Goal: Task Accomplishment & Management: Manage account settings

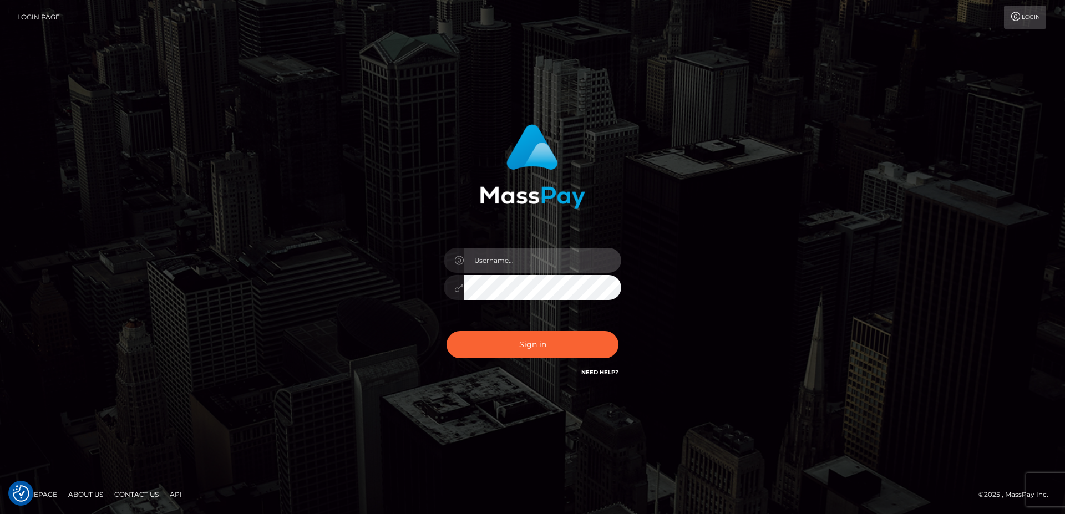
type input "faisal_uplift"
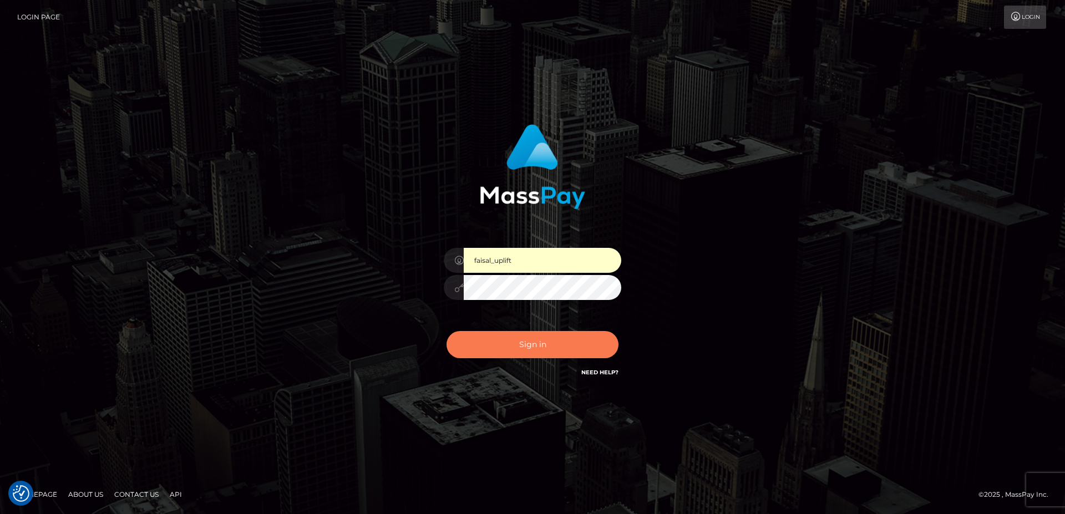
click at [497, 340] on button "Sign in" at bounding box center [532, 344] width 172 height 27
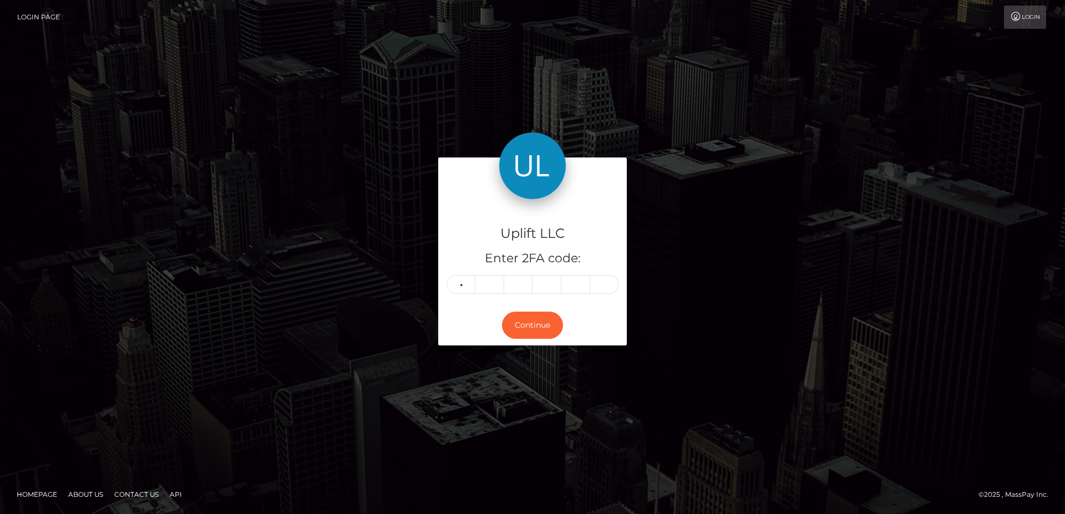
type input "7"
type input "9"
type input "7"
type input "9"
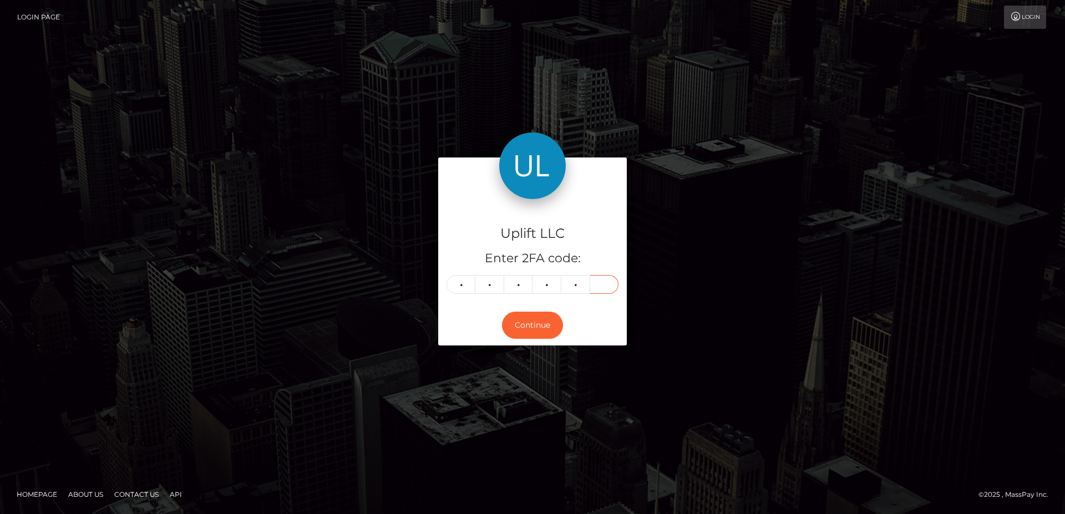
type input "7"
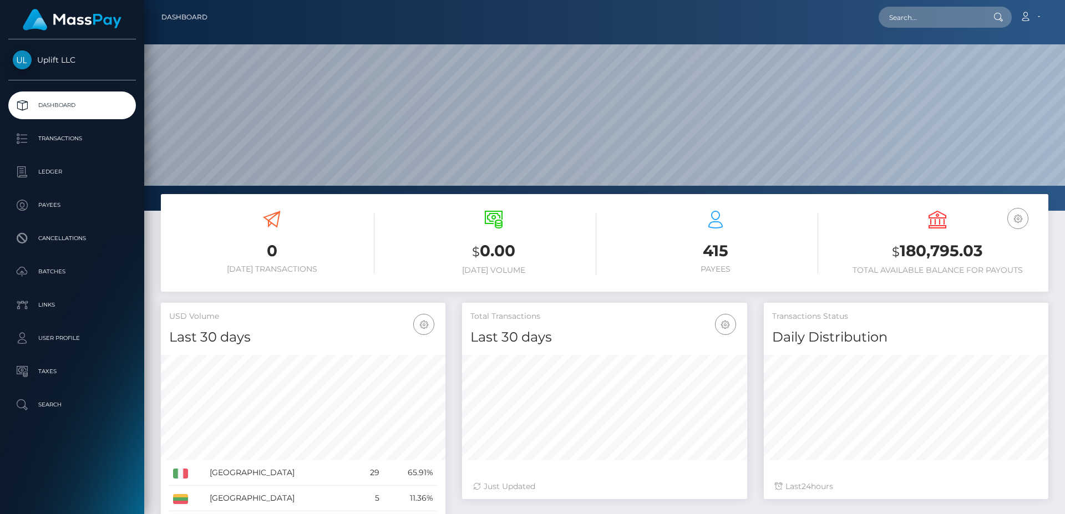
scroll to position [196, 284]
click at [90, 135] on p "Transactions" at bounding box center [72, 138] width 119 height 17
